Goal: Navigation & Orientation: Find specific page/section

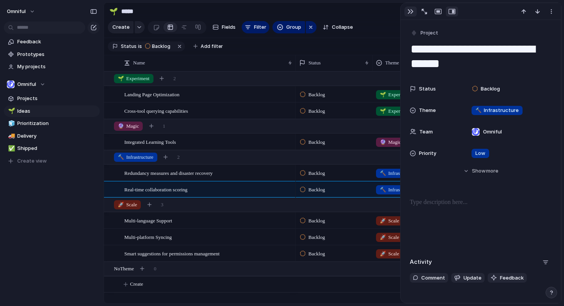
click at [411, 13] on div "button" at bounding box center [411, 11] width 6 height 6
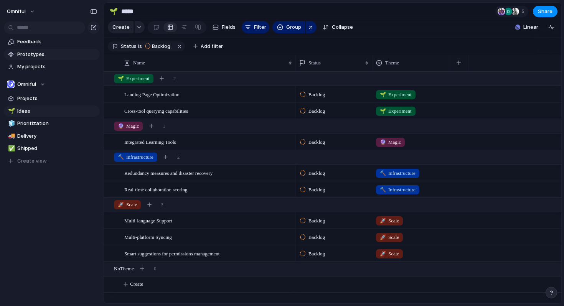
click at [38, 54] on span "Prototypes" at bounding box center [57, 55] width 80 height 8
click at [169, 97] on span "Landing Page Optimization" at bounding box center [151, 94] width 55 height 9
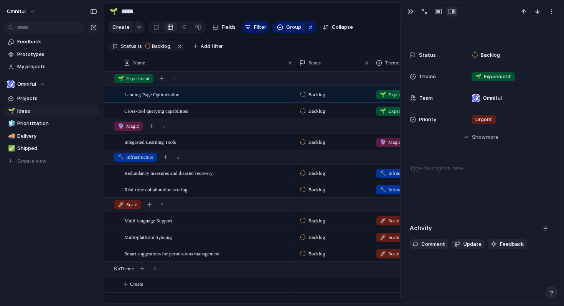
scroll to position [43, 0]
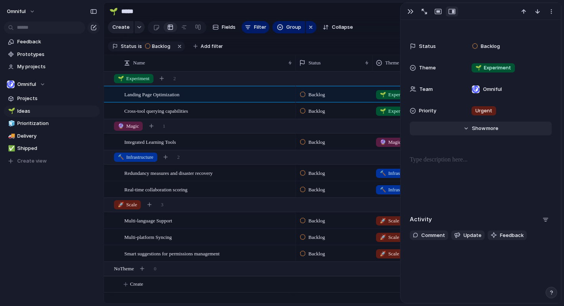
click at [478, 129] on span "Show" at bounding box center [479, 129] width 14 height 8
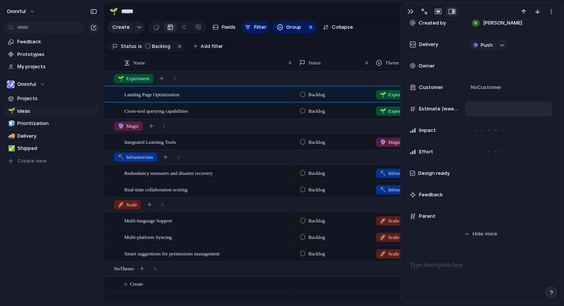
scroll to position [344, 0]
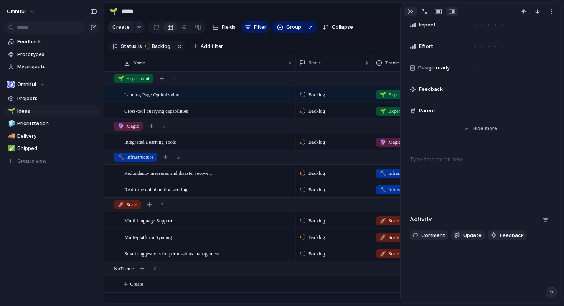
click at [410, 15] on button "button" at bounding box center [411, 12] width 12 height 10
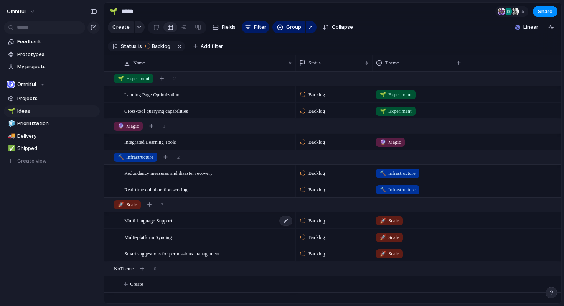
click at [164, 216] on span "Multi-language Support" at bounding box center [148, 220] width 48 height 9
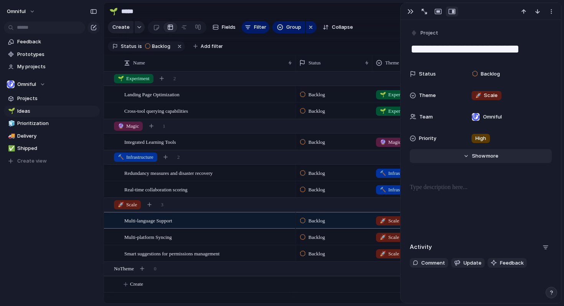
click at [489, 157] on span "more" at bounding box center [493, 156] width 12 height 8
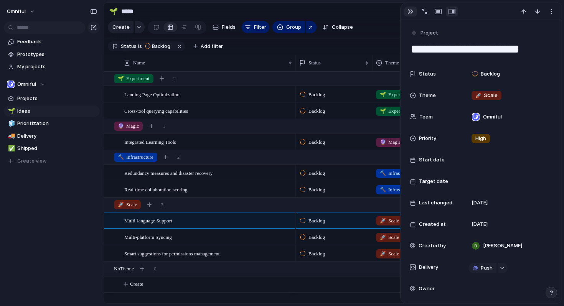
click at [412, 10] on div "button" at bounding box center [411, 11] width 6 height 6
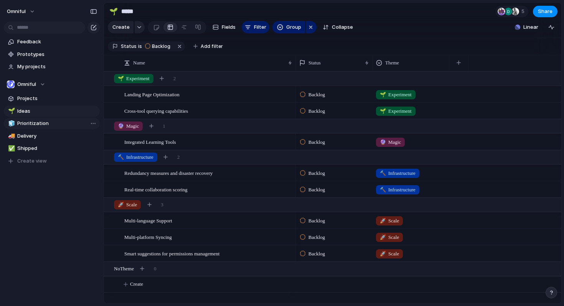
click at [25, 121] on span "Prioritization" at bounding box center [57, 124] width 80 height 8
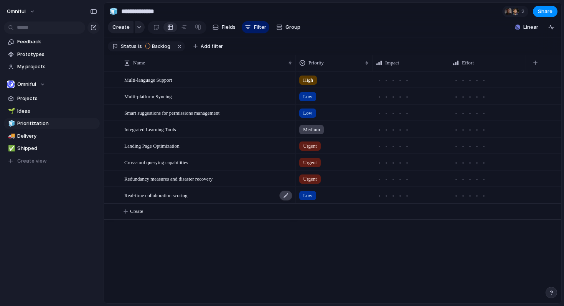
click at [290, 198] on div at bounding box center [286, 196] width 13 height 10
click at [308, 195] on span "Low" at bounding box center [307, 196] width 9 height 8
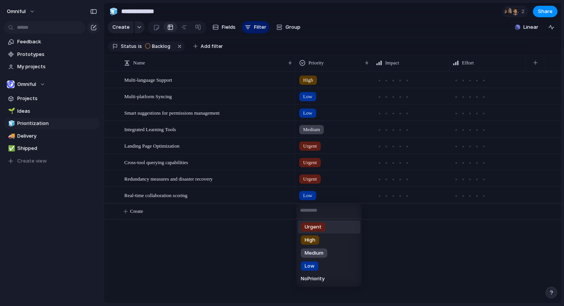
click at [316, 230] on span "Urgent" at bounding box center [313, 227] width 17 height 8
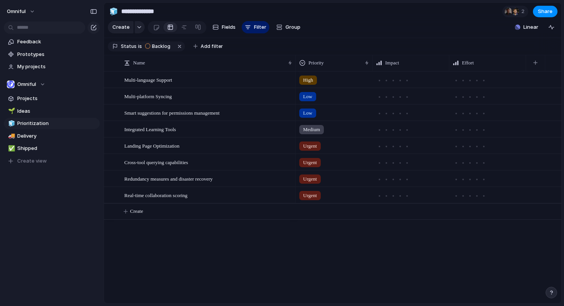
click at [313, 194] on span "Urgent" at bounding box center [310, 196] width 14 height 8
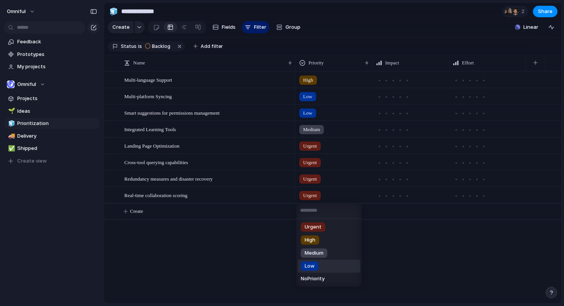
click at [309, 270] on span "Low" at bounding box center [310, 267] width 10 height 8
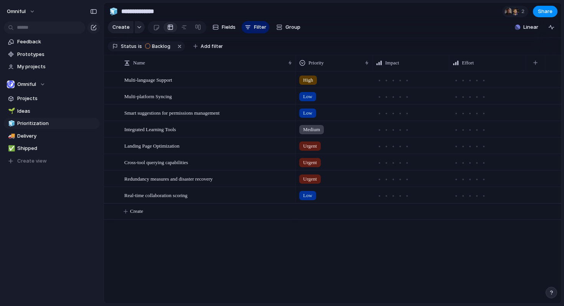
click at [301, 229] on div "High Low Low Medium Urgent Urgent Urgent Low" at bounding box center [429, 187] width 266 height 232
click at [33, 137] on span "Delivery" at bounding box center [57, 136] width 80 height 8
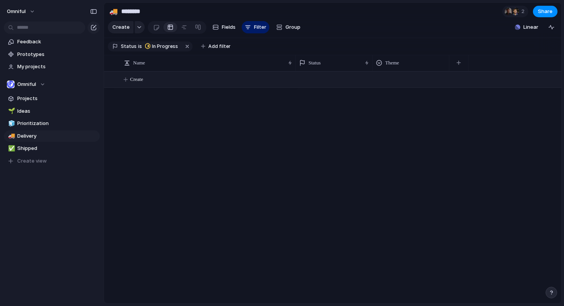
click at [136, 78] on span "Create" at bounding box center [136, 80] width 13 height 8
click at [43, 151] on span "Shipped" at bounding box center [57, 149] width 80 height 8
type input "*******"
